Goal: Find specific page/section: Find specific page/section

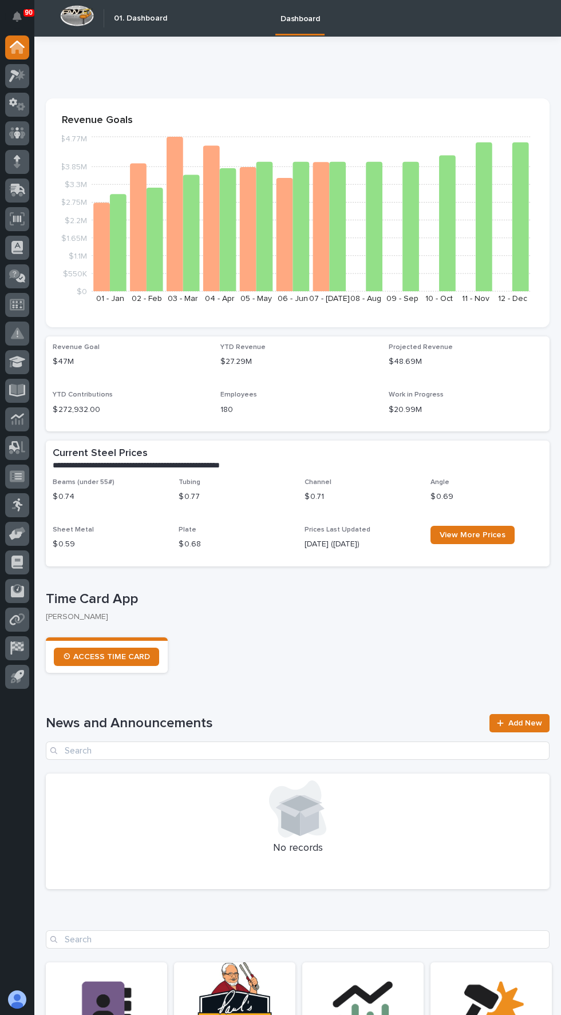
click at [17, 219] on icon at bounding box center [17, 218] width 8 height 7
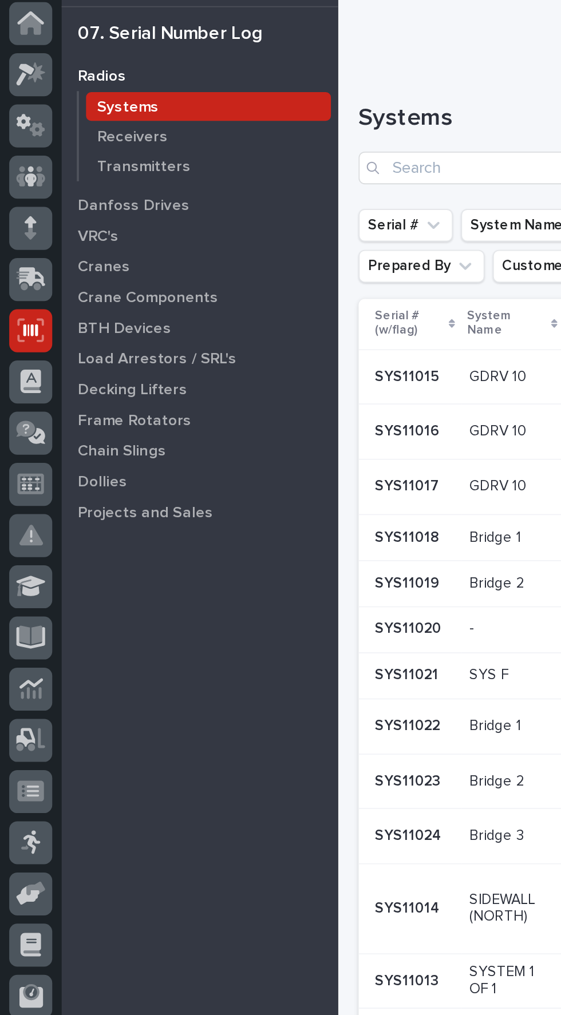
click at [60, 187] on p "Cranes" at bounding box center [58, 184] width 29 height 10
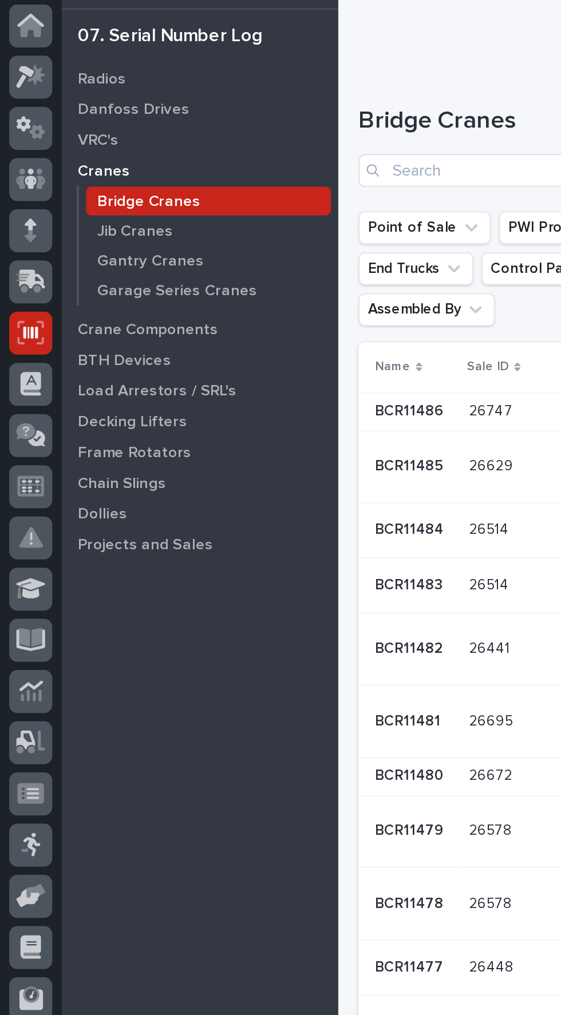
click at [97, 218] on p "Crane Components" at bounding box center [83, 217] width 78 height 10
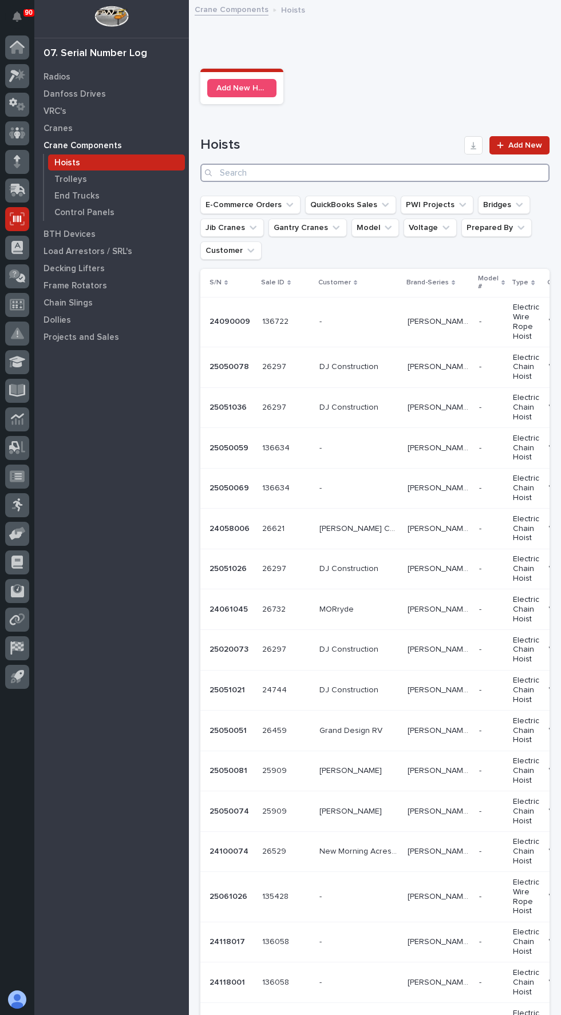
click at [366, 170] on input "Search" at bounding box center [374, 173] width 349 height 18
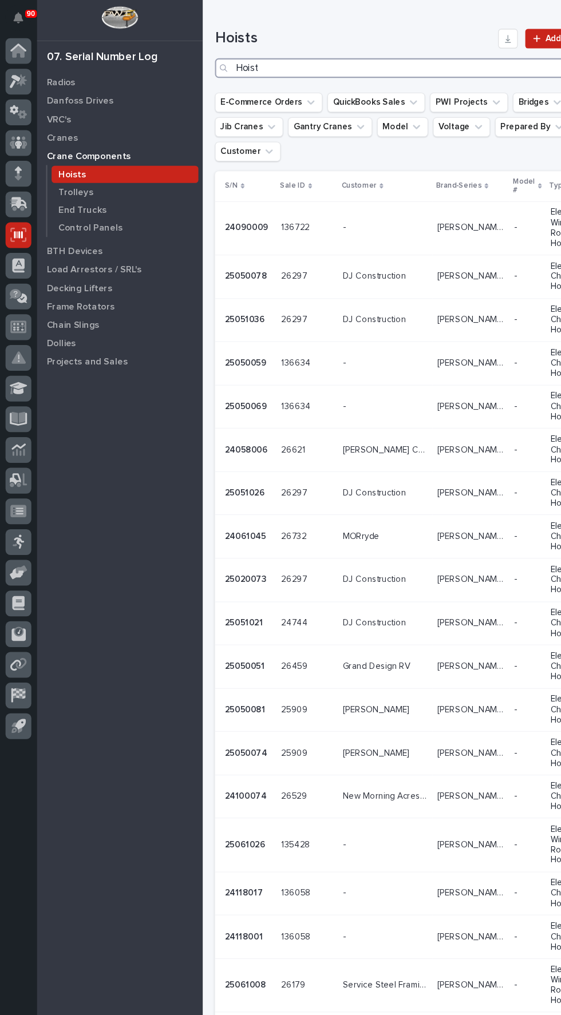
click at [287, 61] on input "Hoist" at bounding box center [374, 63] width 349 height 18
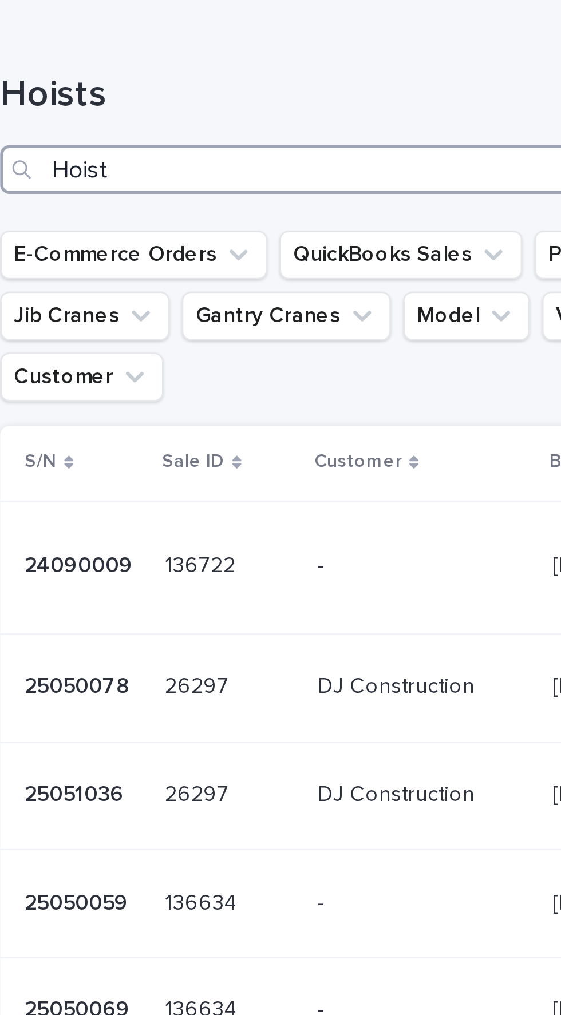
click at [286, 58] on input "Hoist" at bounding box center [374, 63] width 349 height 18
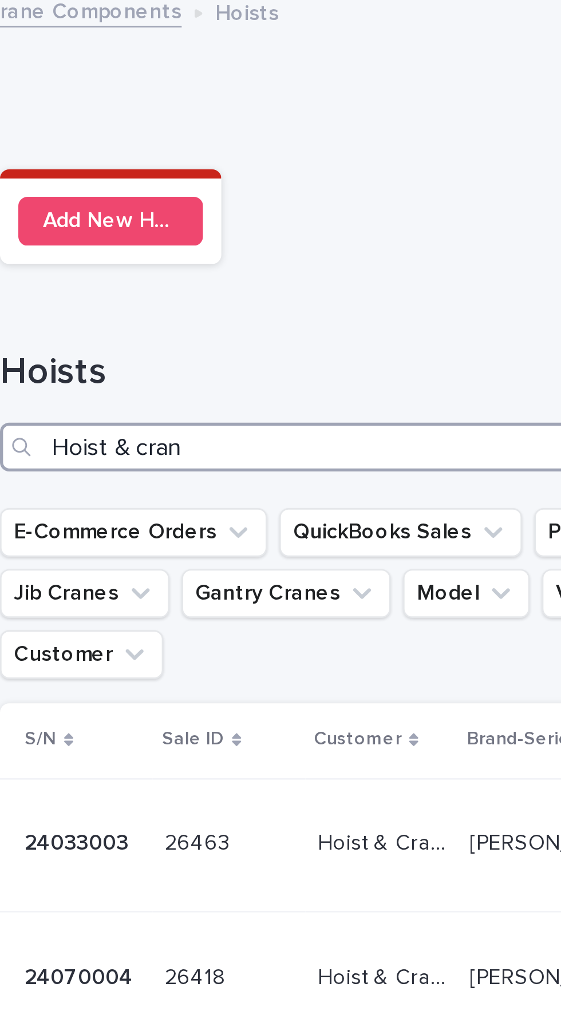
type input "Hoist & crane"
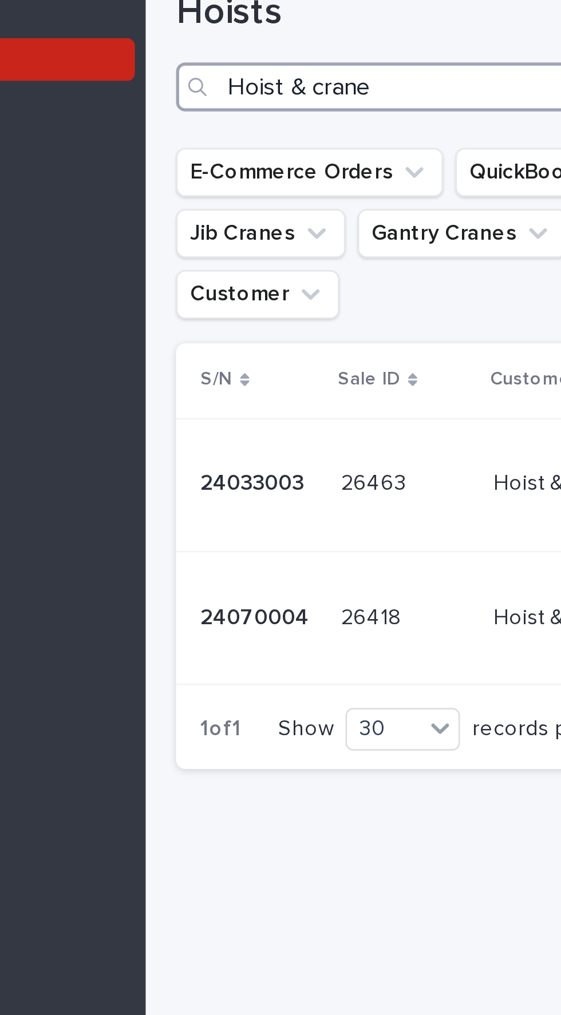
scroll to position [0, 2]
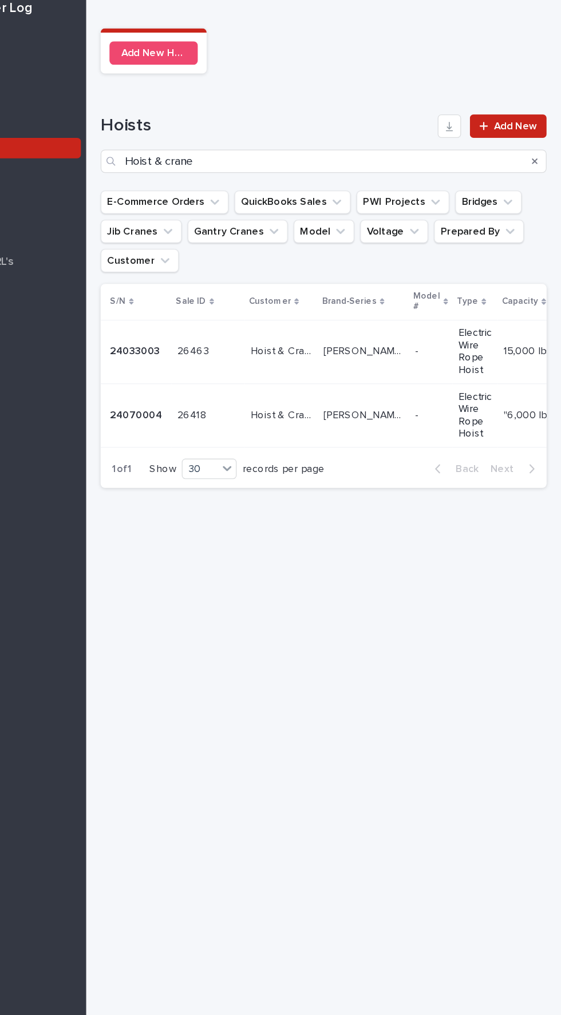
click at [342, 315] on p "Hoist & Crane Services" at bounding box center [343, 321] width 50 height 12
